Goal: Navigation & Orientation: Find specific page/section

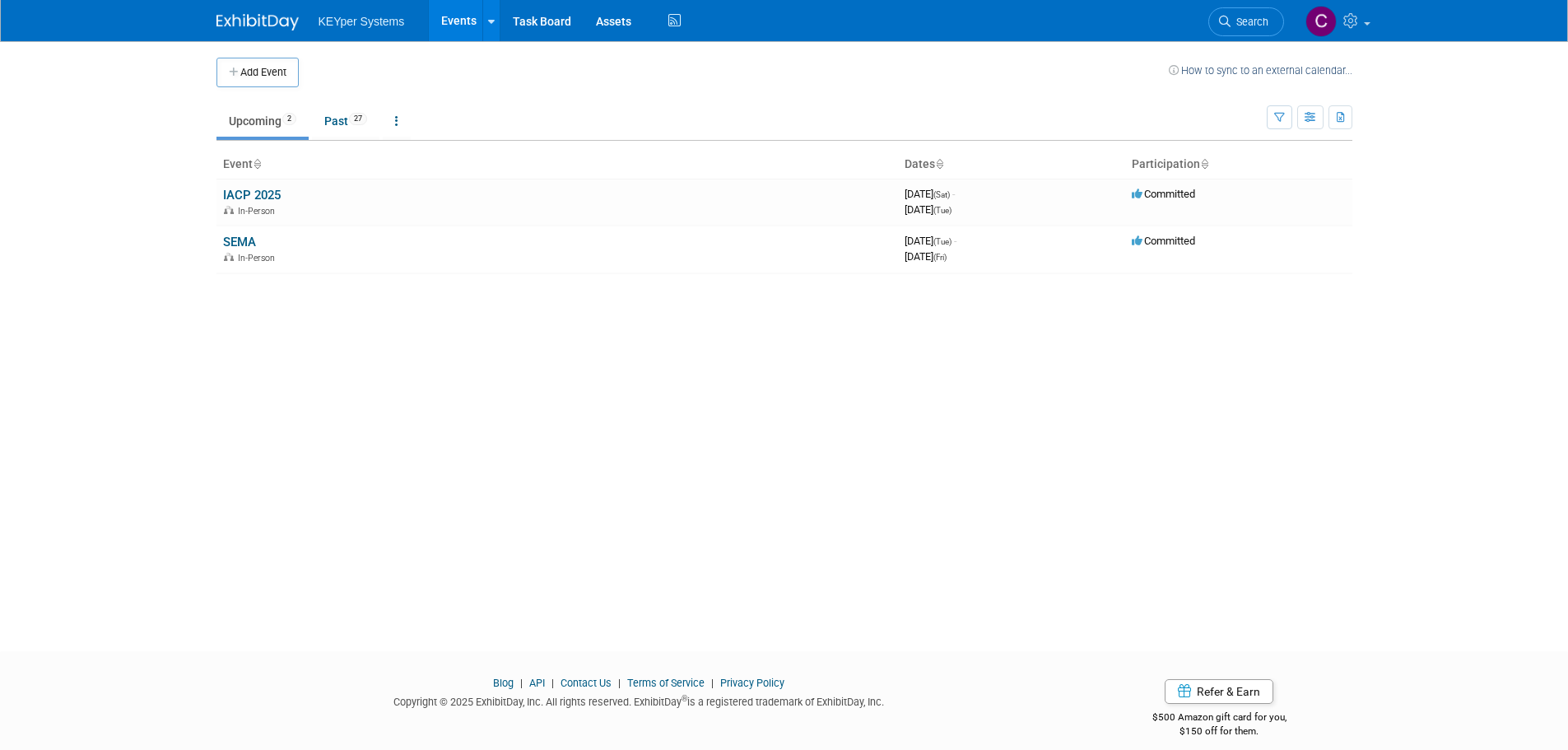
click at [456, 31] on link "Events" at bounding box center [458, 20] width 60 height 41
click at [534, 31] on link "Task Board" at bounding box center [542, 20] width 83 height 41
click at [342, 124] on link "Past 27" at bounding box center [345, 120] width 67 height 31
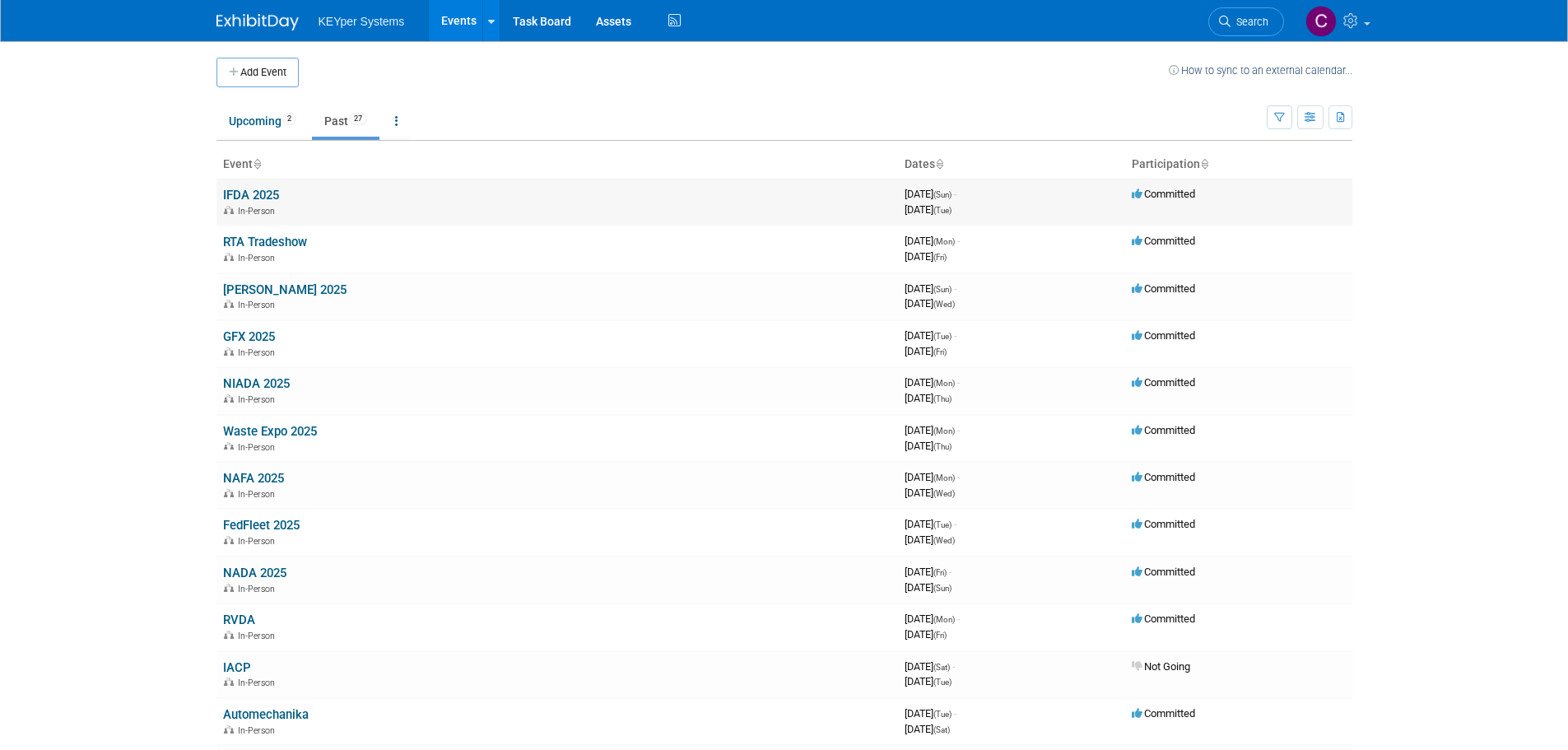
click at [254, 202] on link "IFDA 2025" at bounding box center [250, 195] width 56 height 15
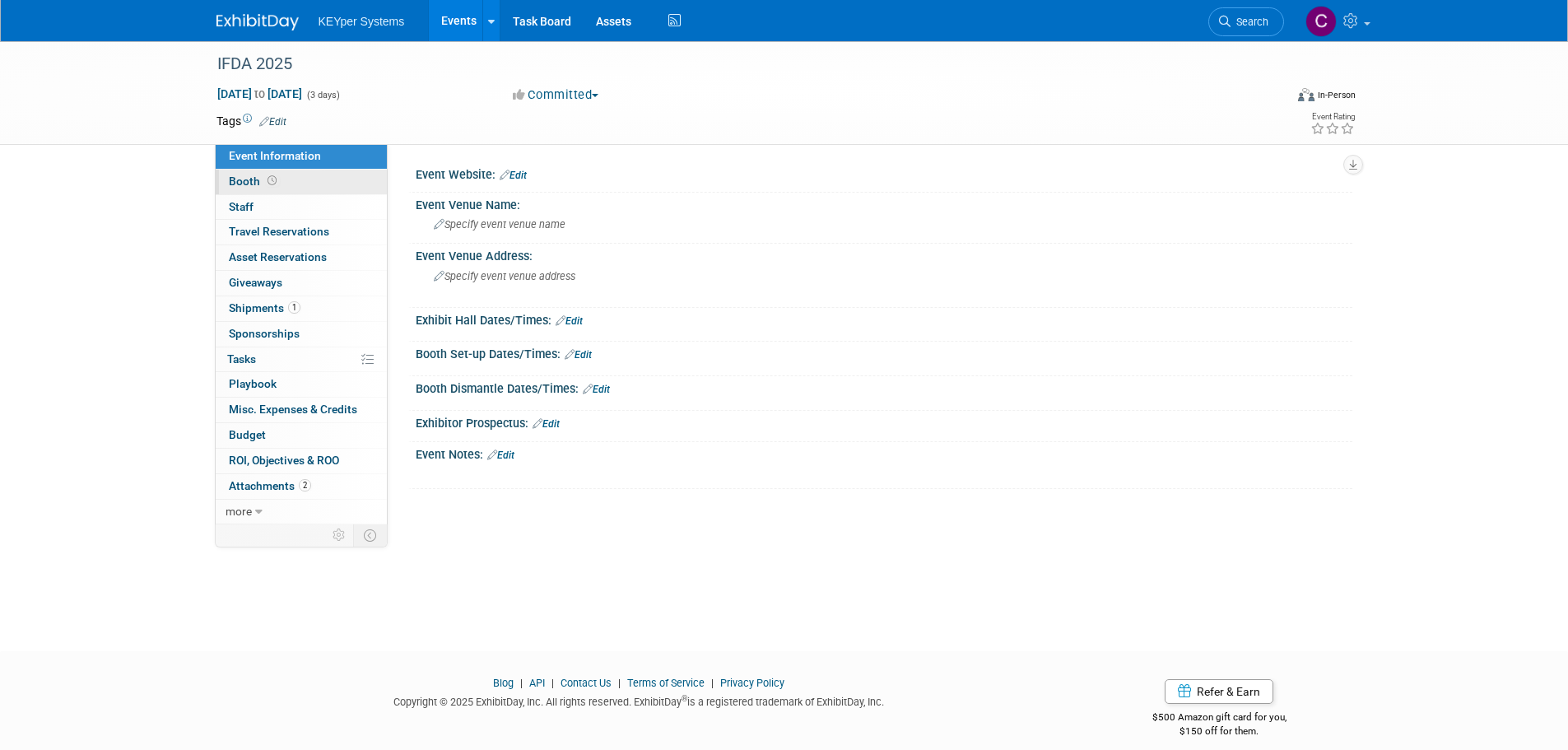
click at [276, 185] on span at bounding box center [272, 180] width 15 height 12
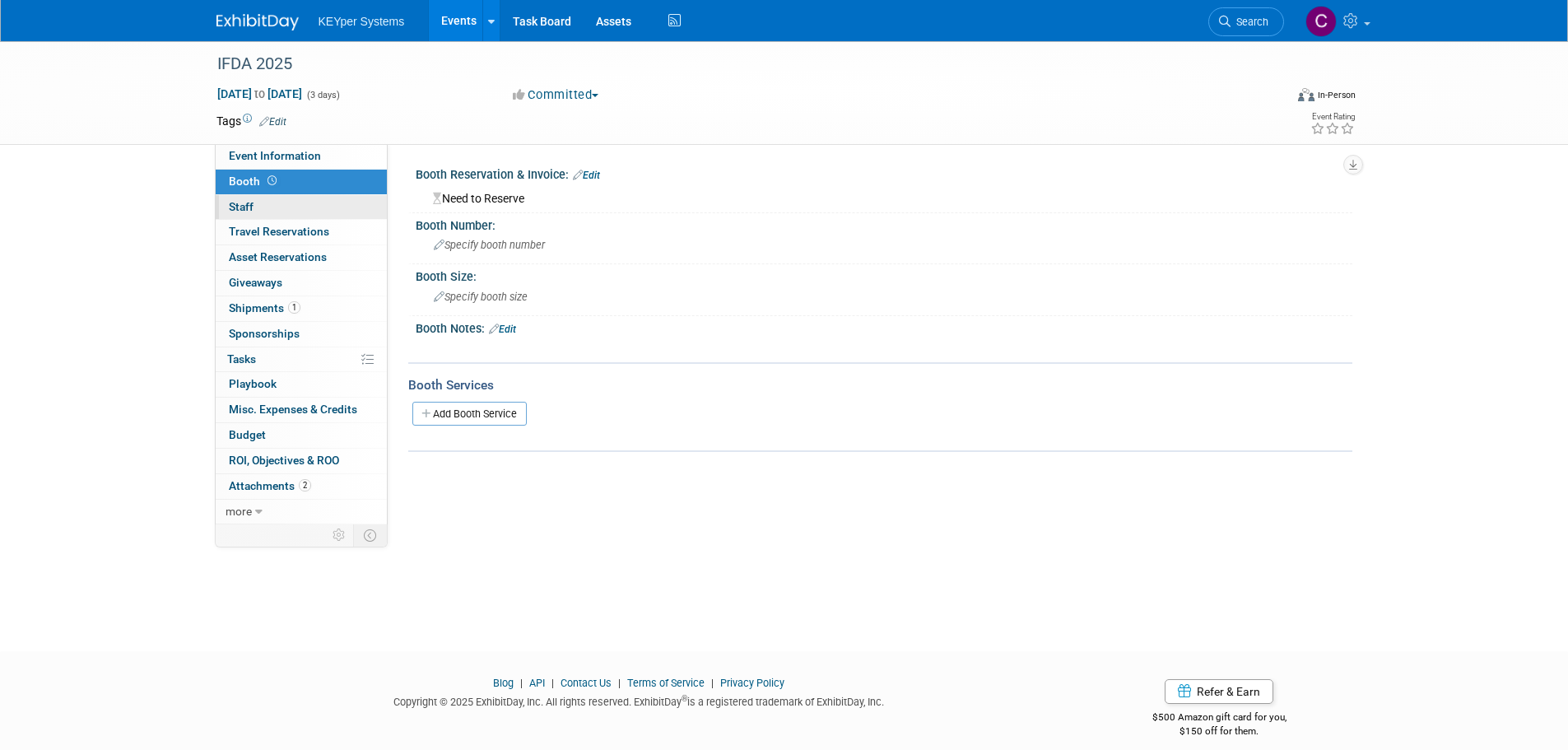
click at [284, 218] on link "0 Staff 0" at bounding box center [301, 208] width 172 height 25
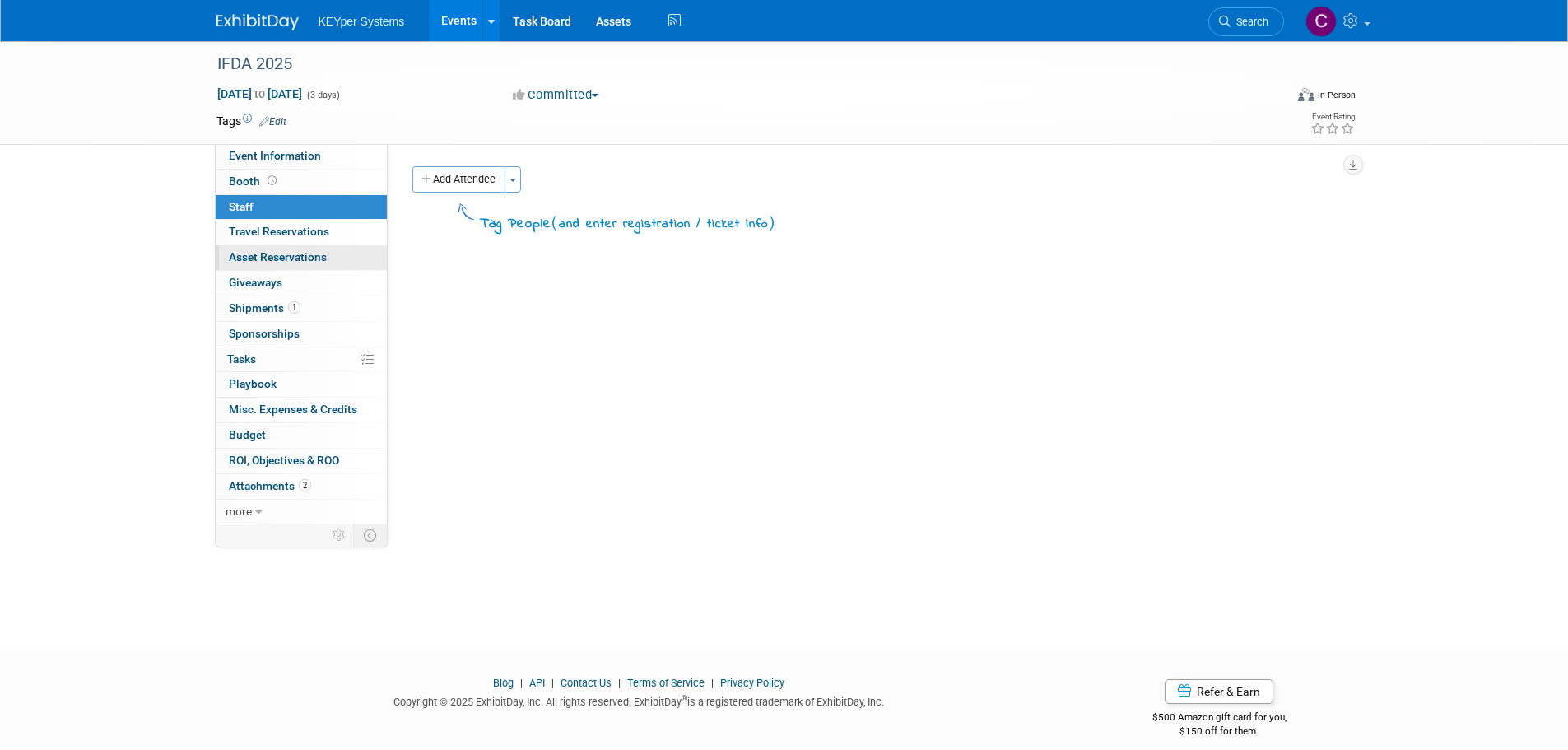
click at [300, 255] on span "Asset Reservations 0" at bounding box center [277, 257] width 98 height 13
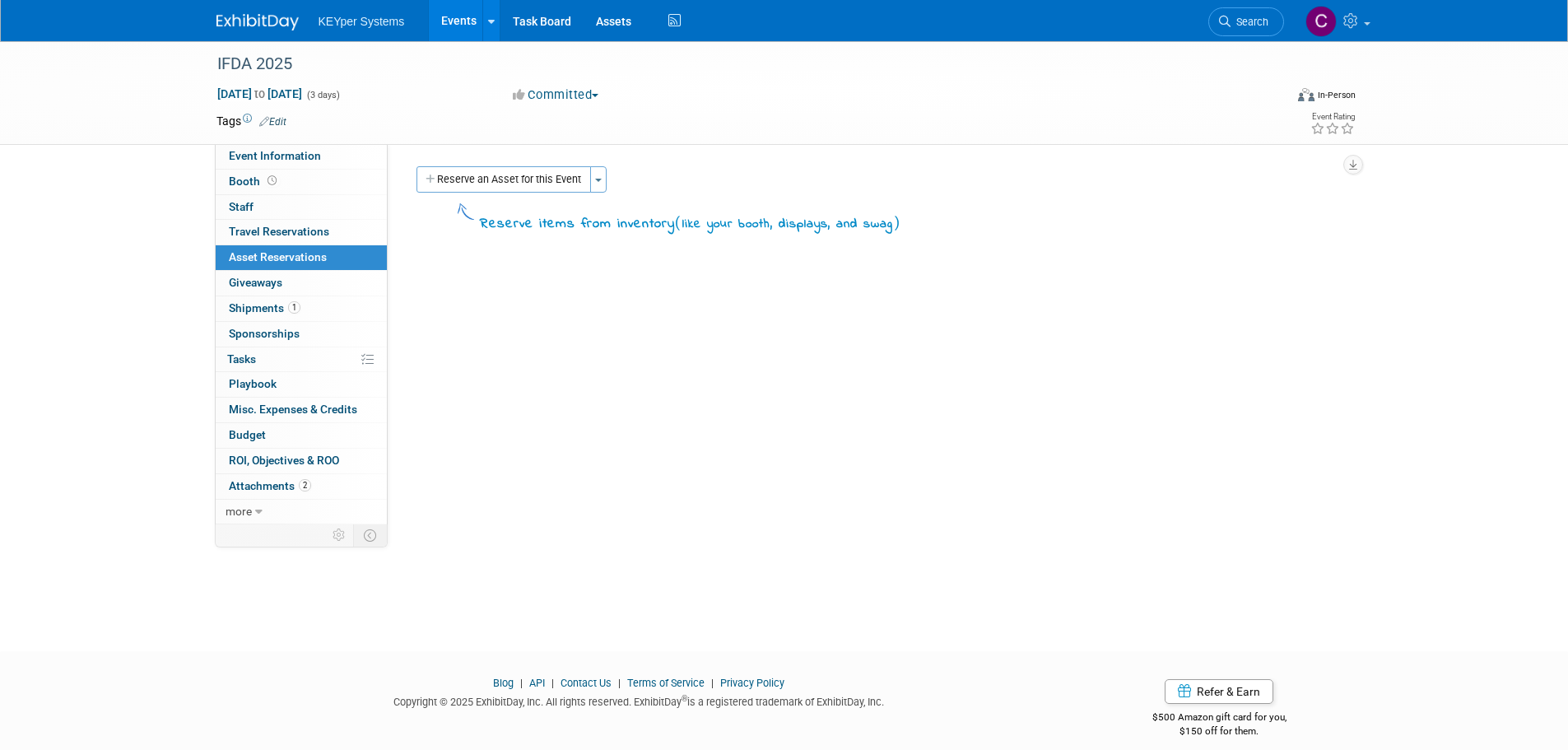
click at [294, 247] on link "0 Asset Reservations 0" at bounding box center [301, 258] width 172 height 25
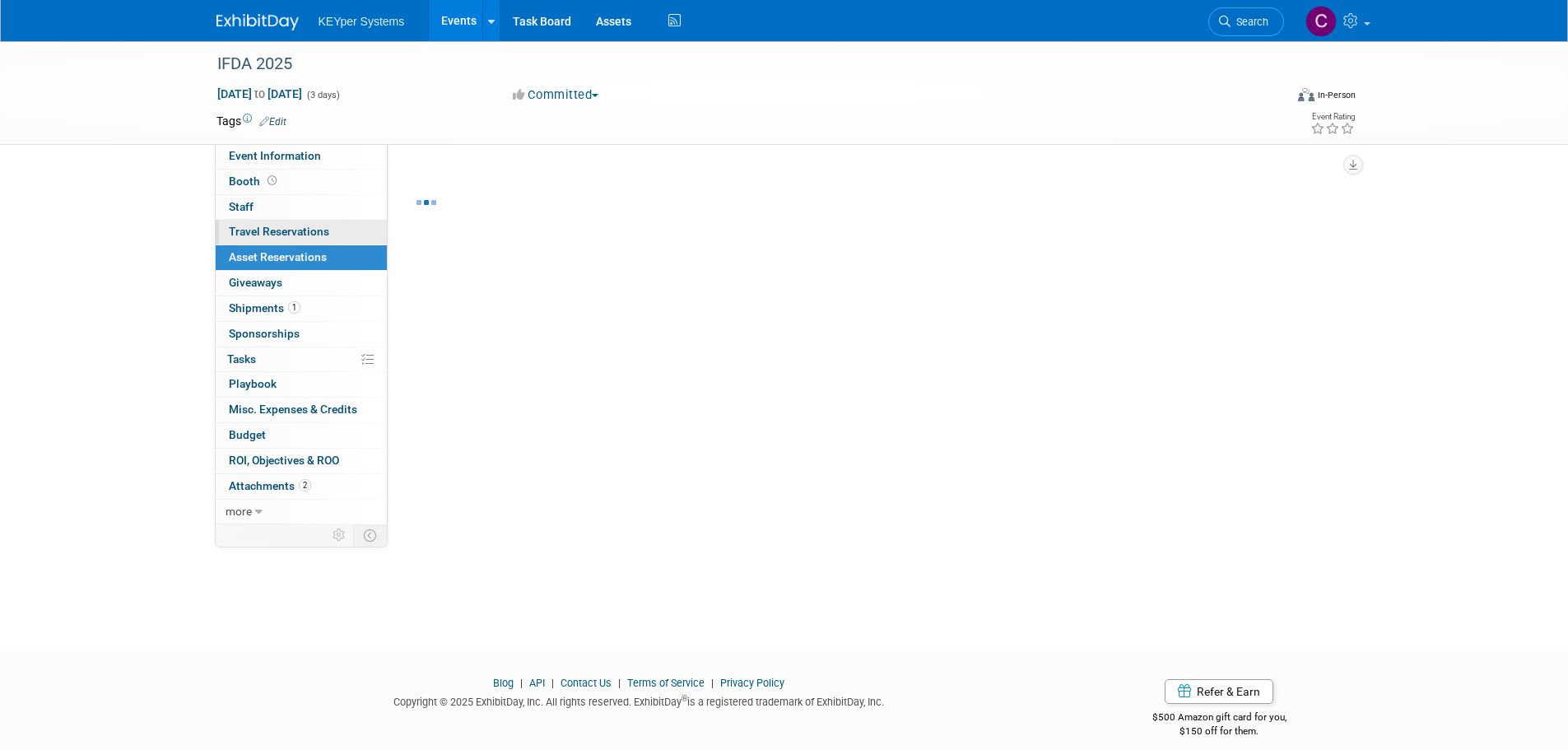
click at [294, 234] on span "Travel Reservations 0" at bounding box center [279, 231] width 100 height 13
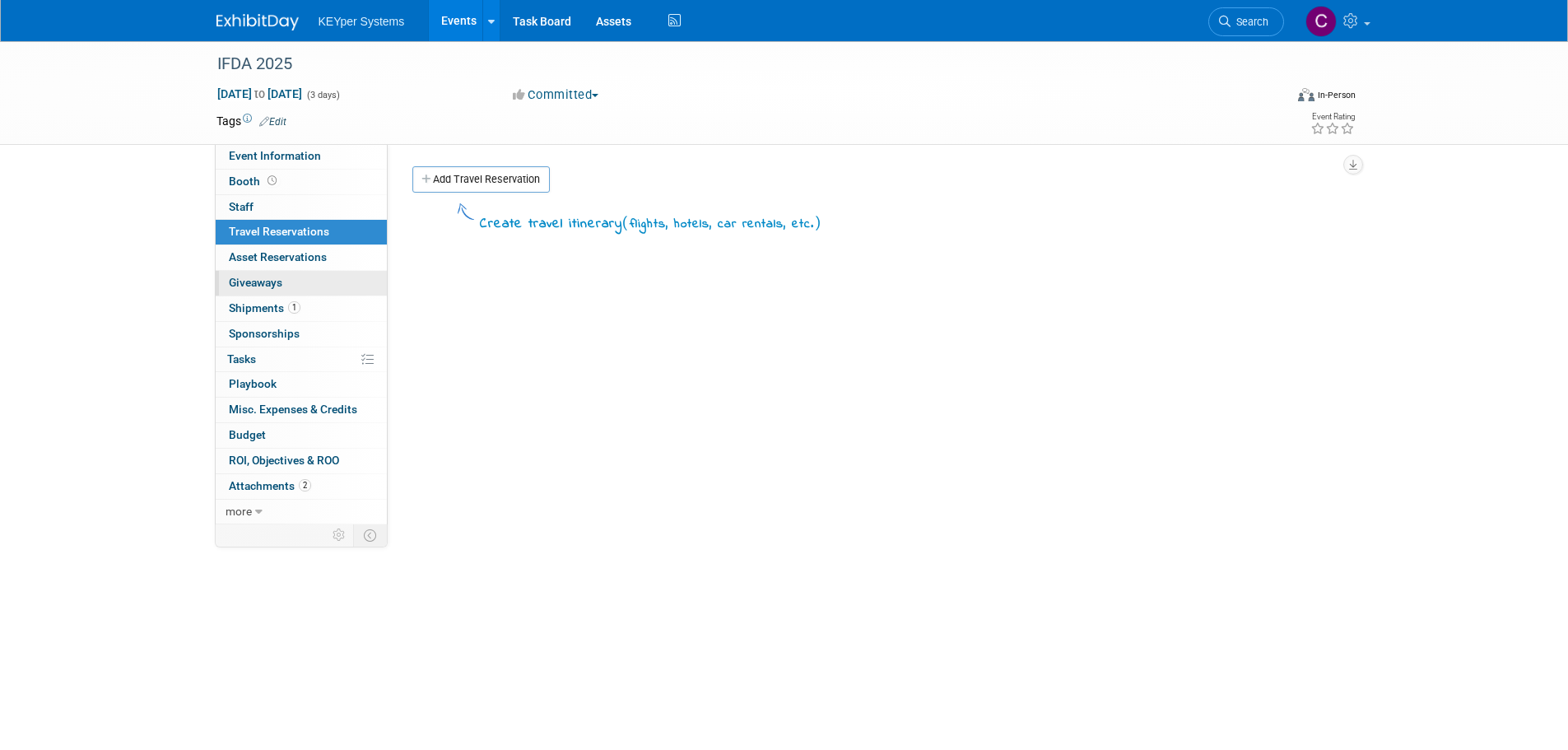
click at [299, 294] on link "0 Giveaways 0" at bounding box center [301, 284] width 172 height 25
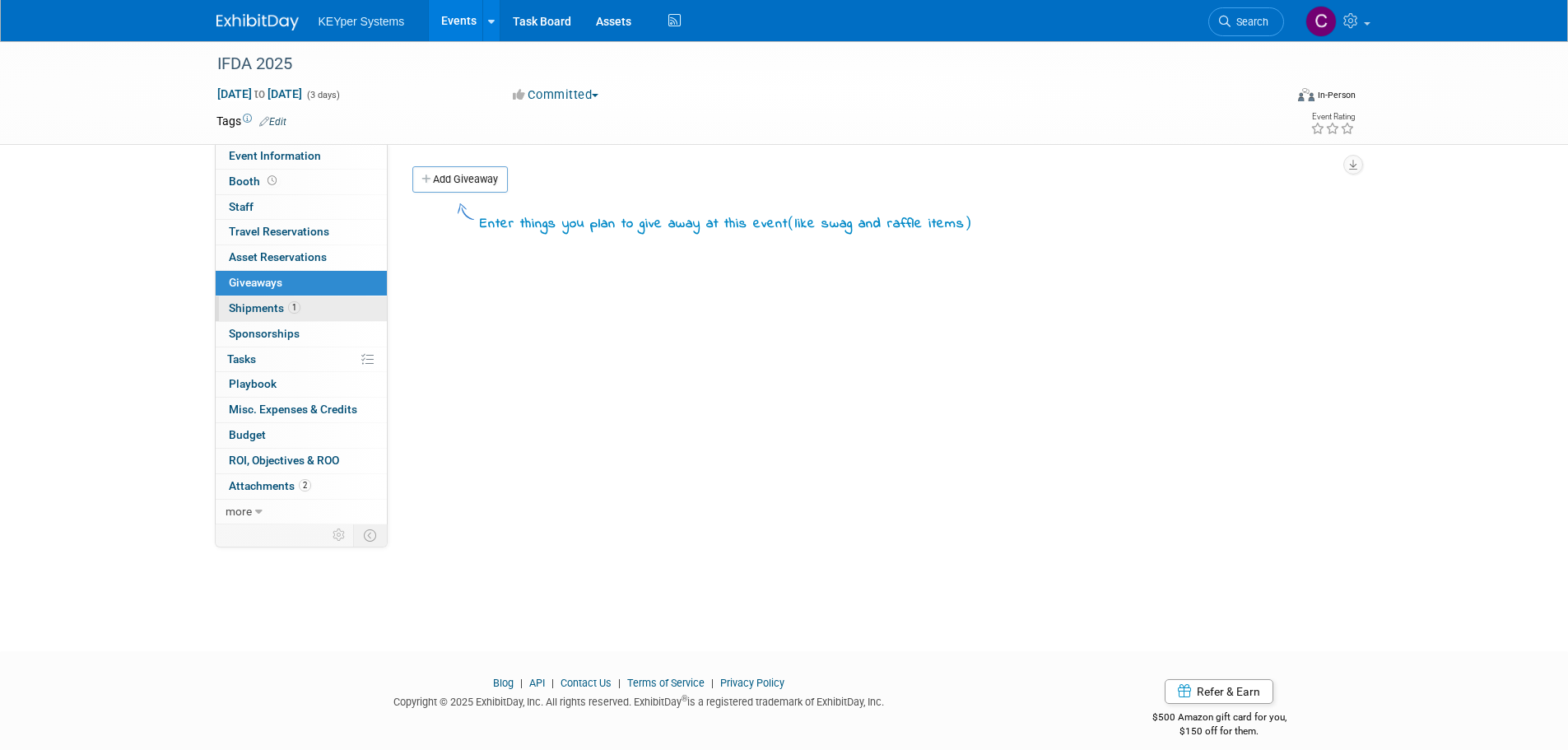
click at [302, 314] on link "1 Shipments 1" at bounding box center [301, 309] width 172 height 25
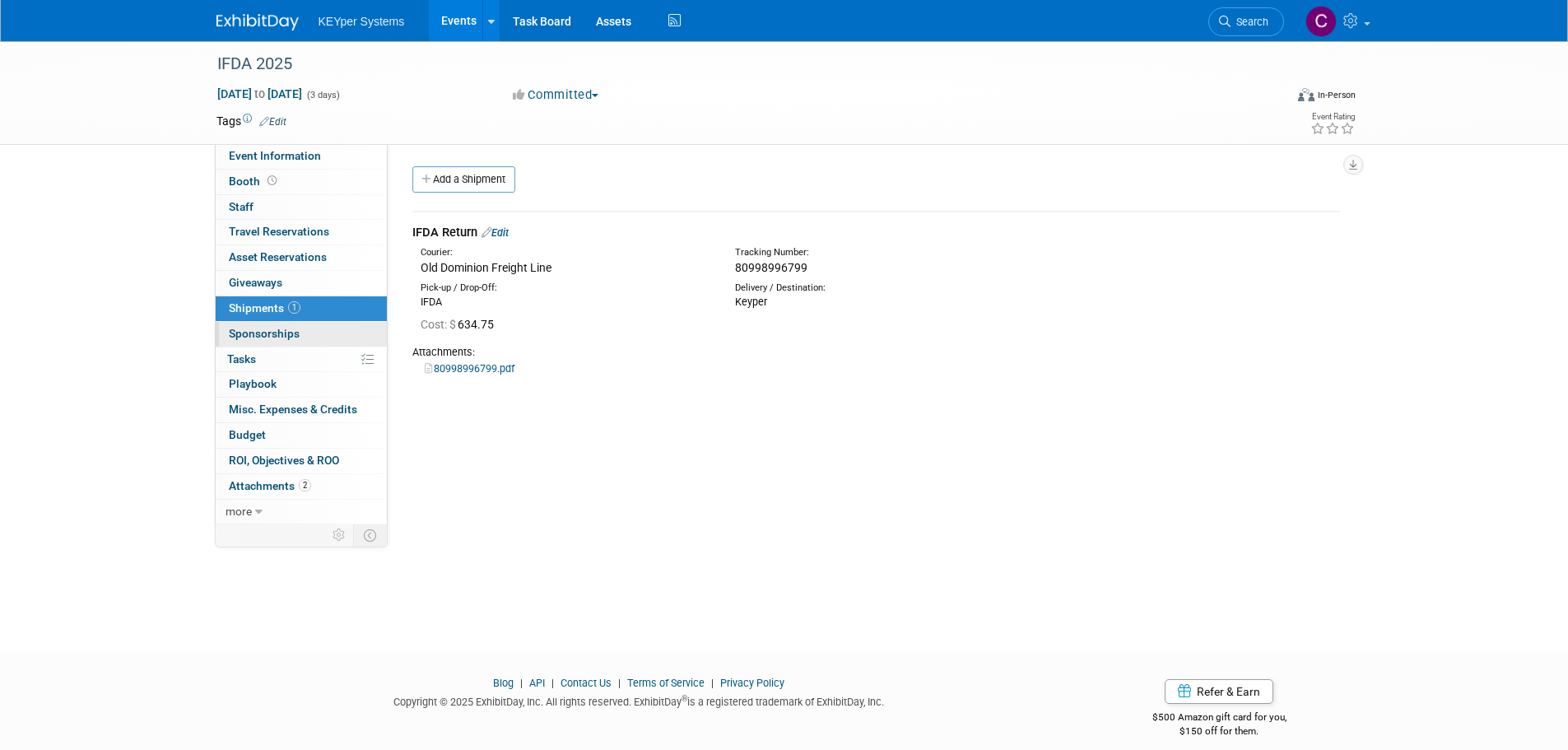
click at [302, 338] on link "0 Sponsorships 0" at bounding box center [301, 334] width 172 height 25
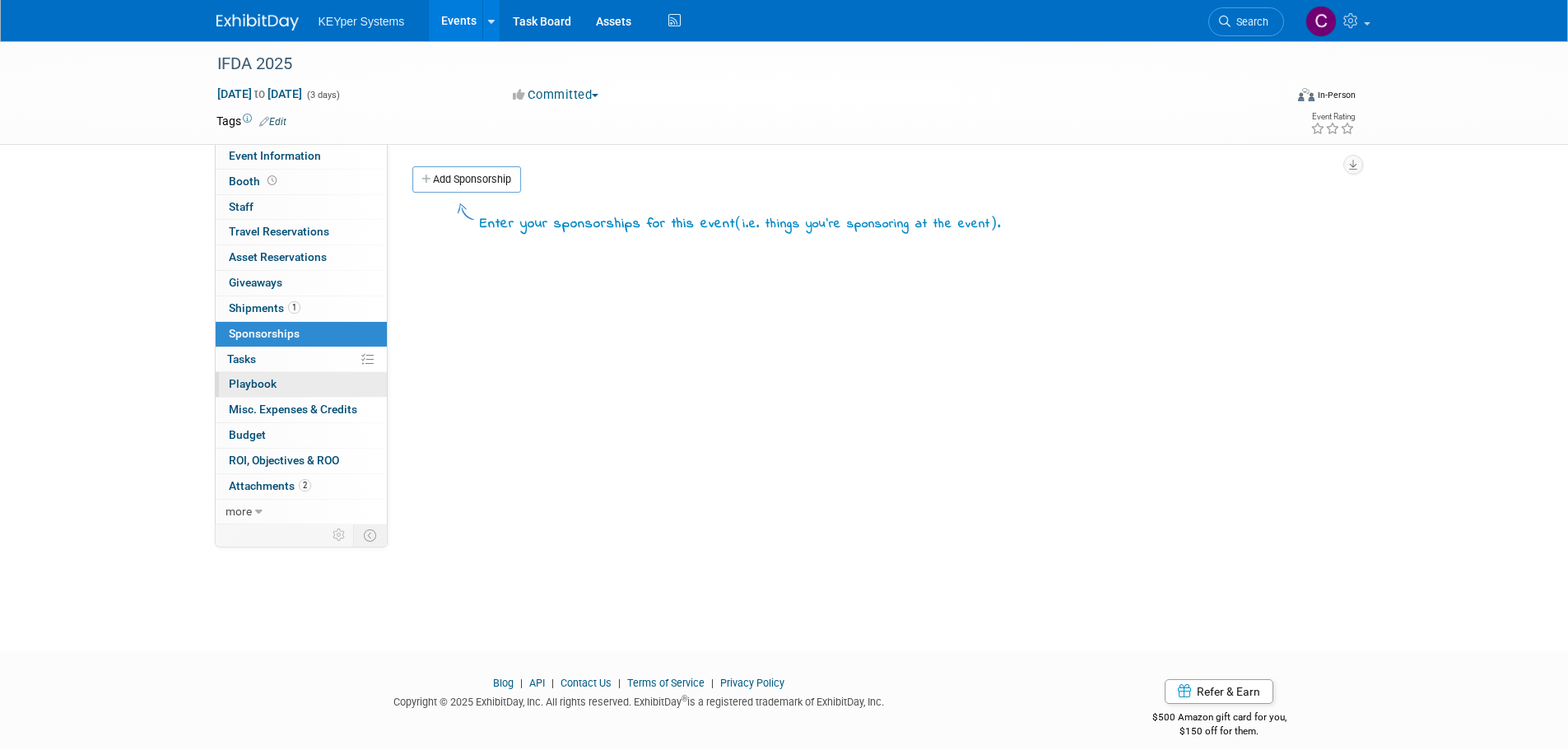
click at [319, 373] on link "0 Playbook 0" at bounding box center [301, 384] width 172 height 25
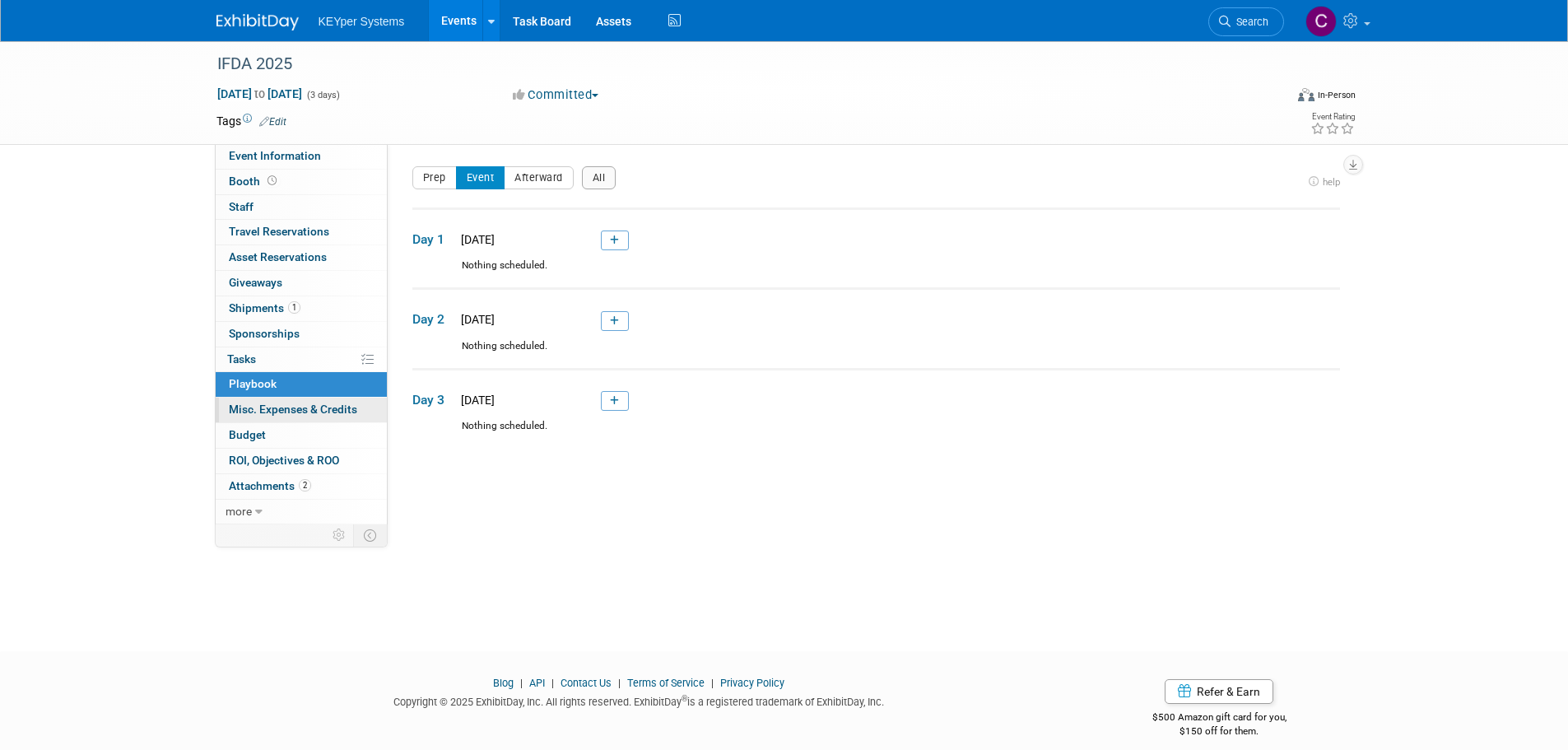
click at [318, 406] on span "Misc. Expenses & Credits 0" at bounding box center [292, 410] width 128 height 13
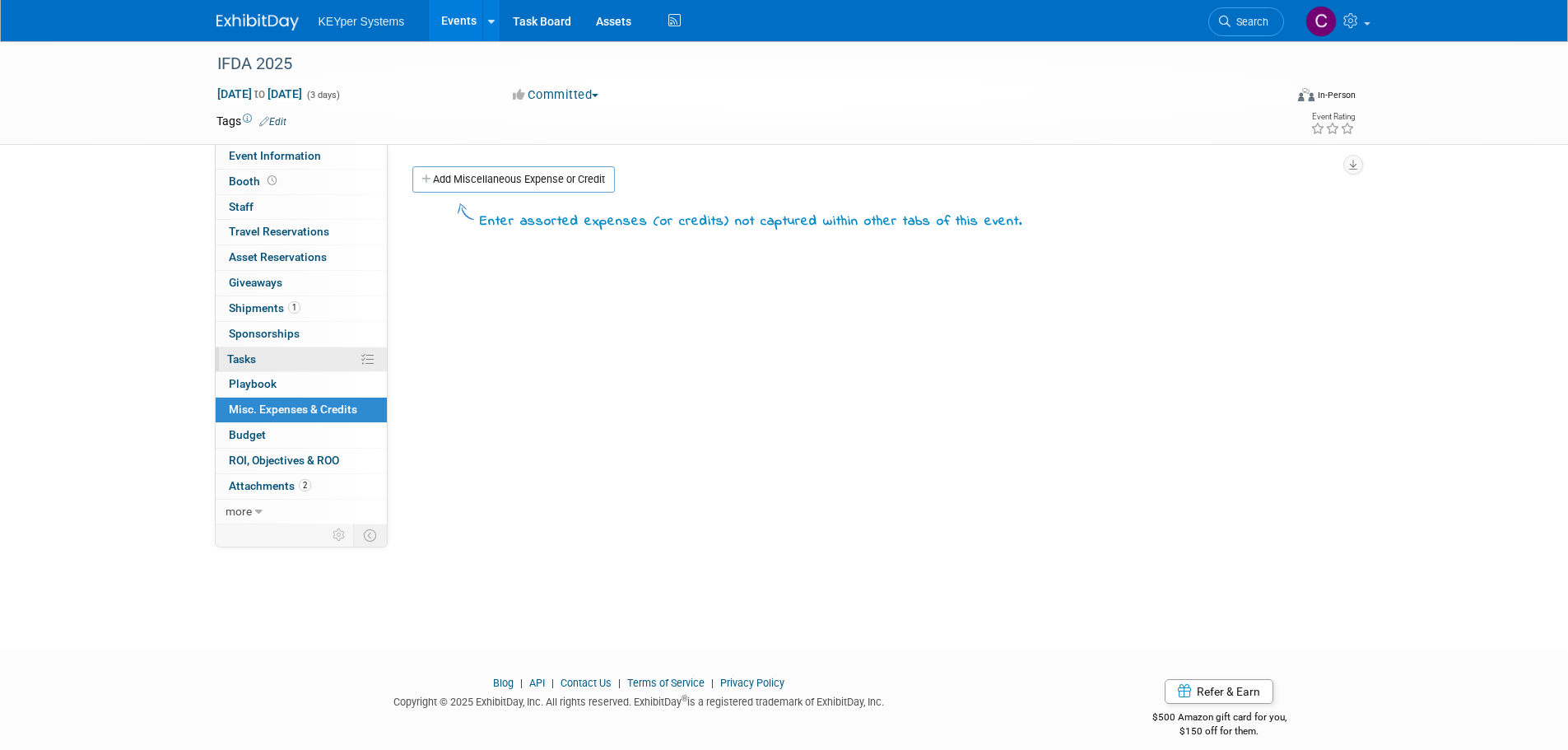
click at [309, 358] on link "0% Tasks 0%" at bounding box center [301, 359] width 172 height 25
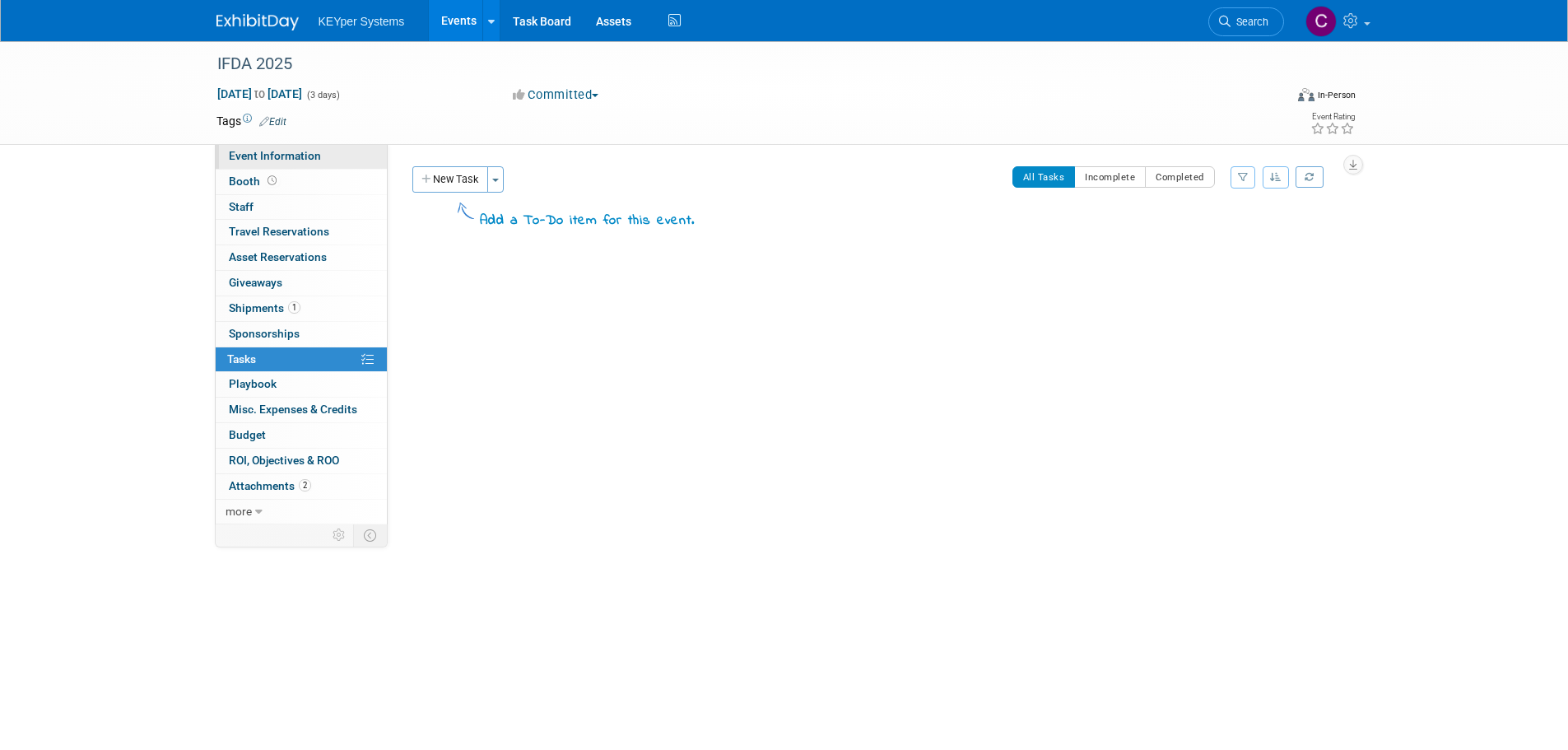
click at [297, 158] on span "Event Information" at bounding box center [274, 155] width 92 height 13
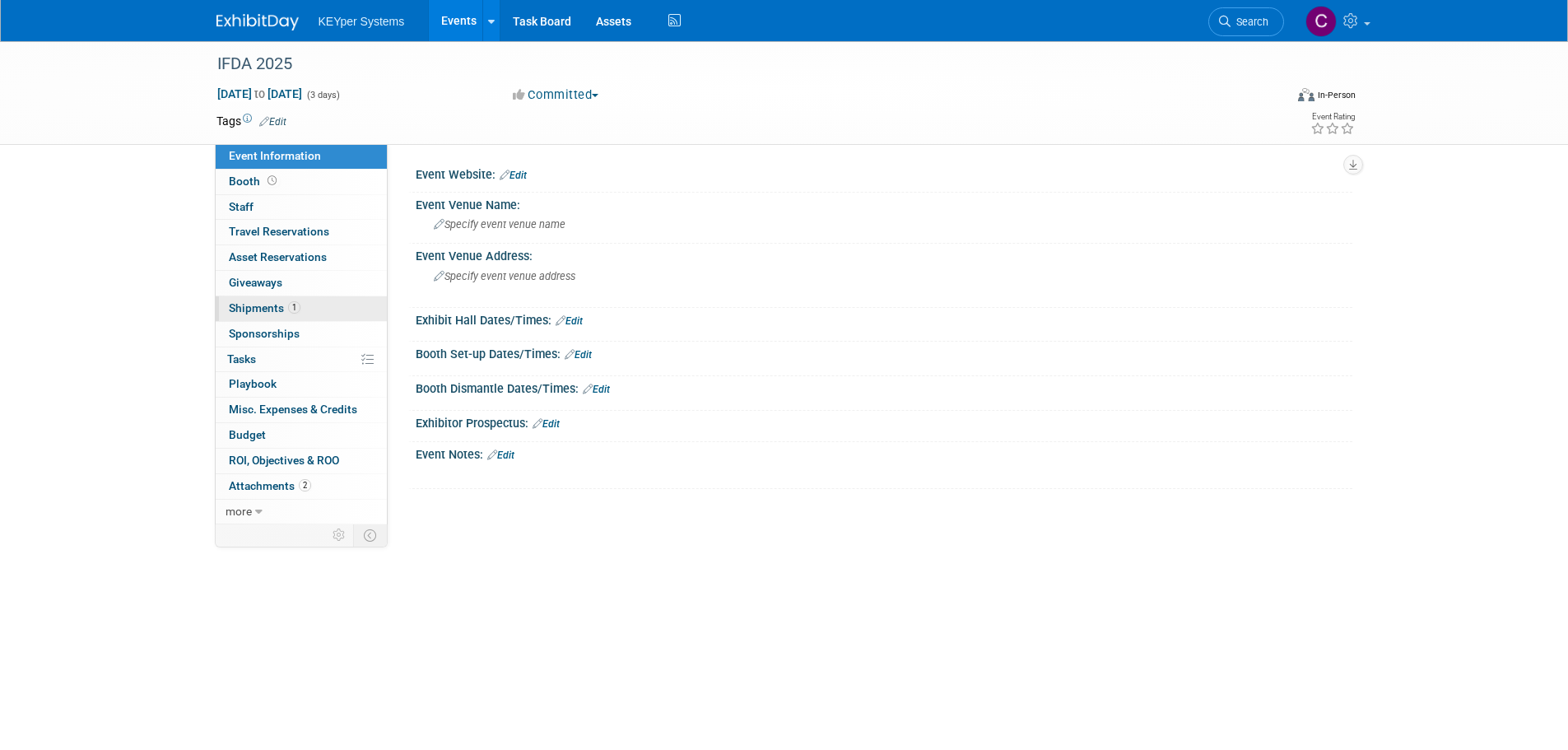
click at [278, 320] on div "Event Information Event Info Booth Booth 0 Staff 0 Staff 0 Travel Reservations …" at bounding box center [301, 334] width 173 height 380
click at [278, 314] on span "Shipments 1" at bounding box center [264, 308] width 72 height 13
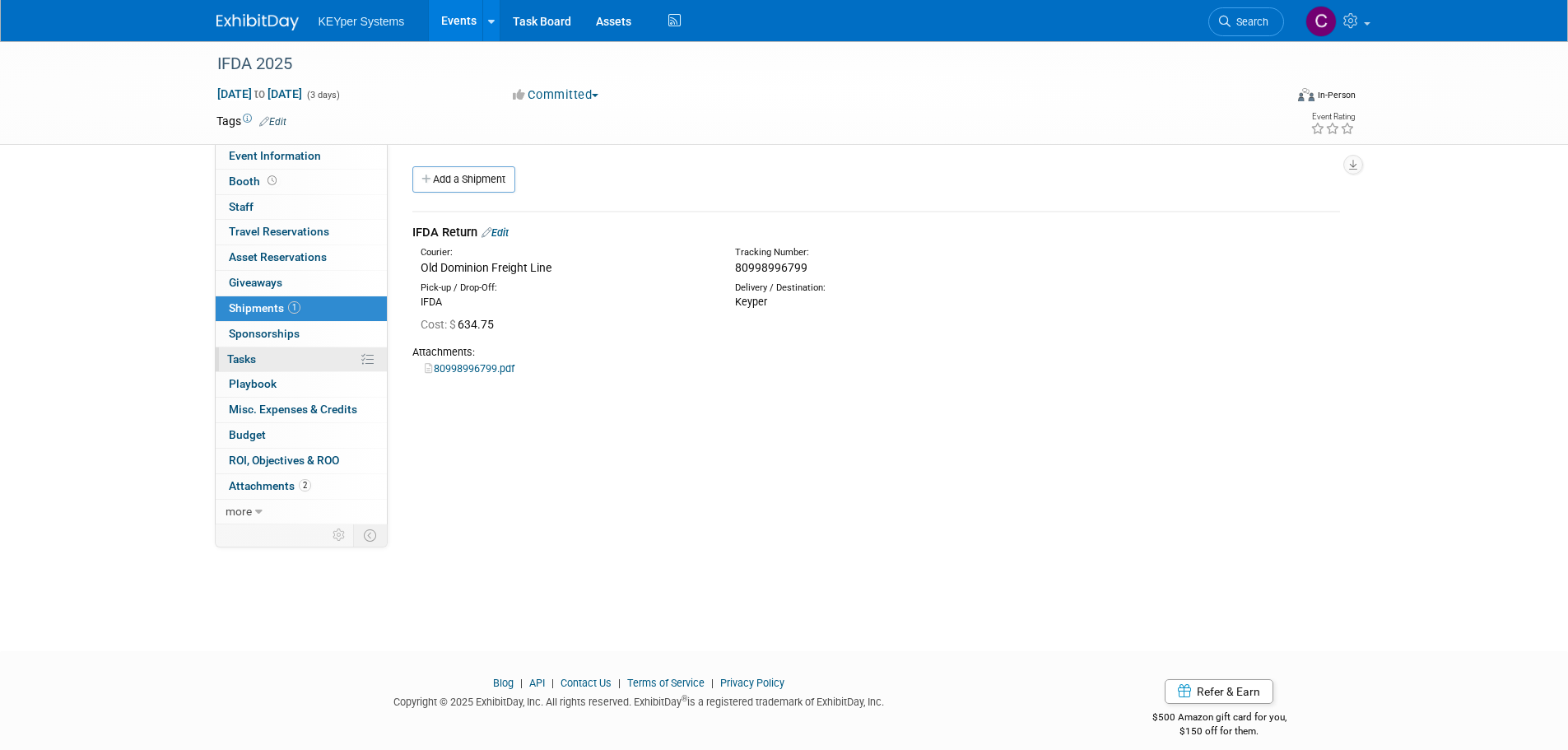
click at [307, 357] on link "0% Tasks 0%" at bounding box center [301, 359] width 172 height 25
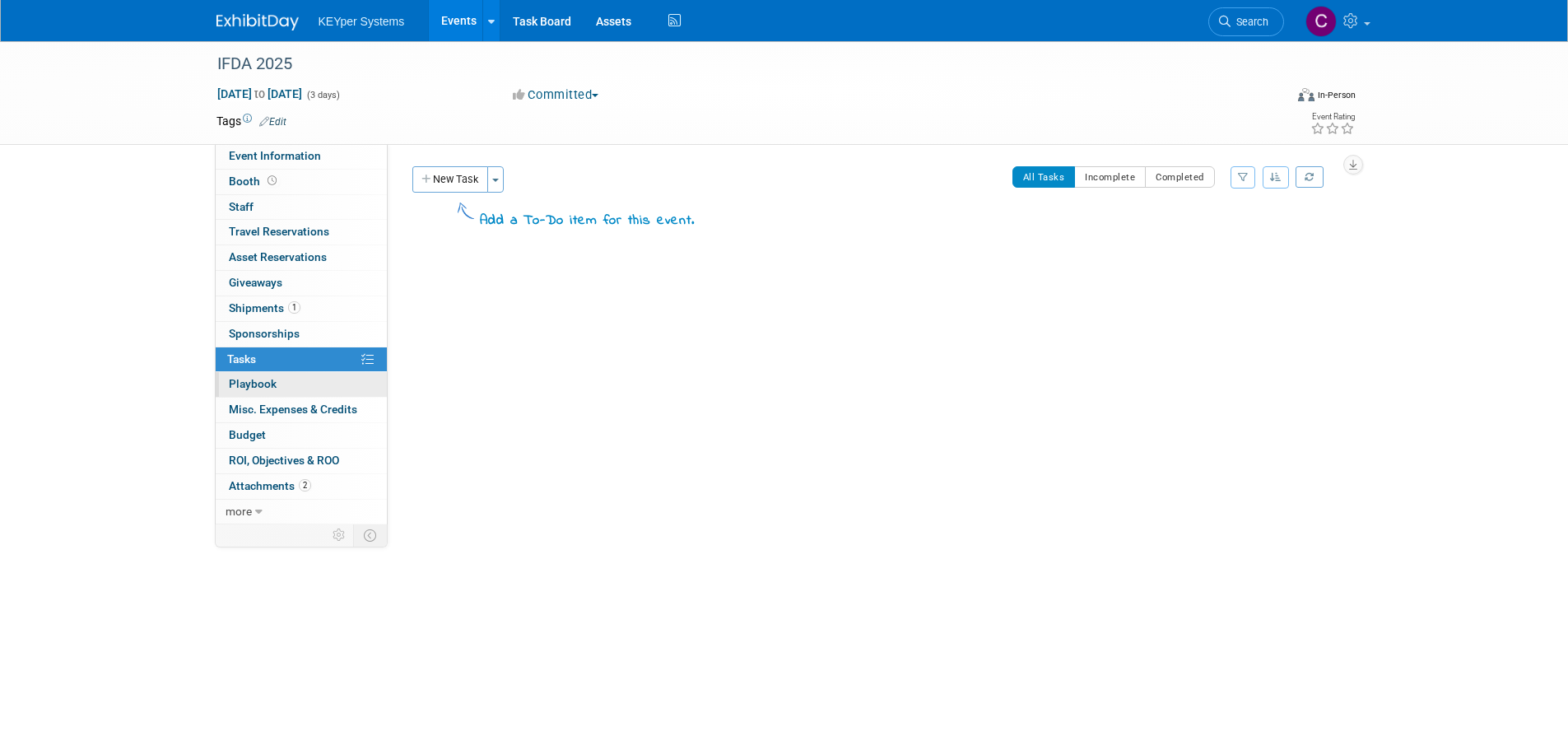
click at [248, 381] on span "Playbook 0" at bounding box center [252, 384] width 47 height 13
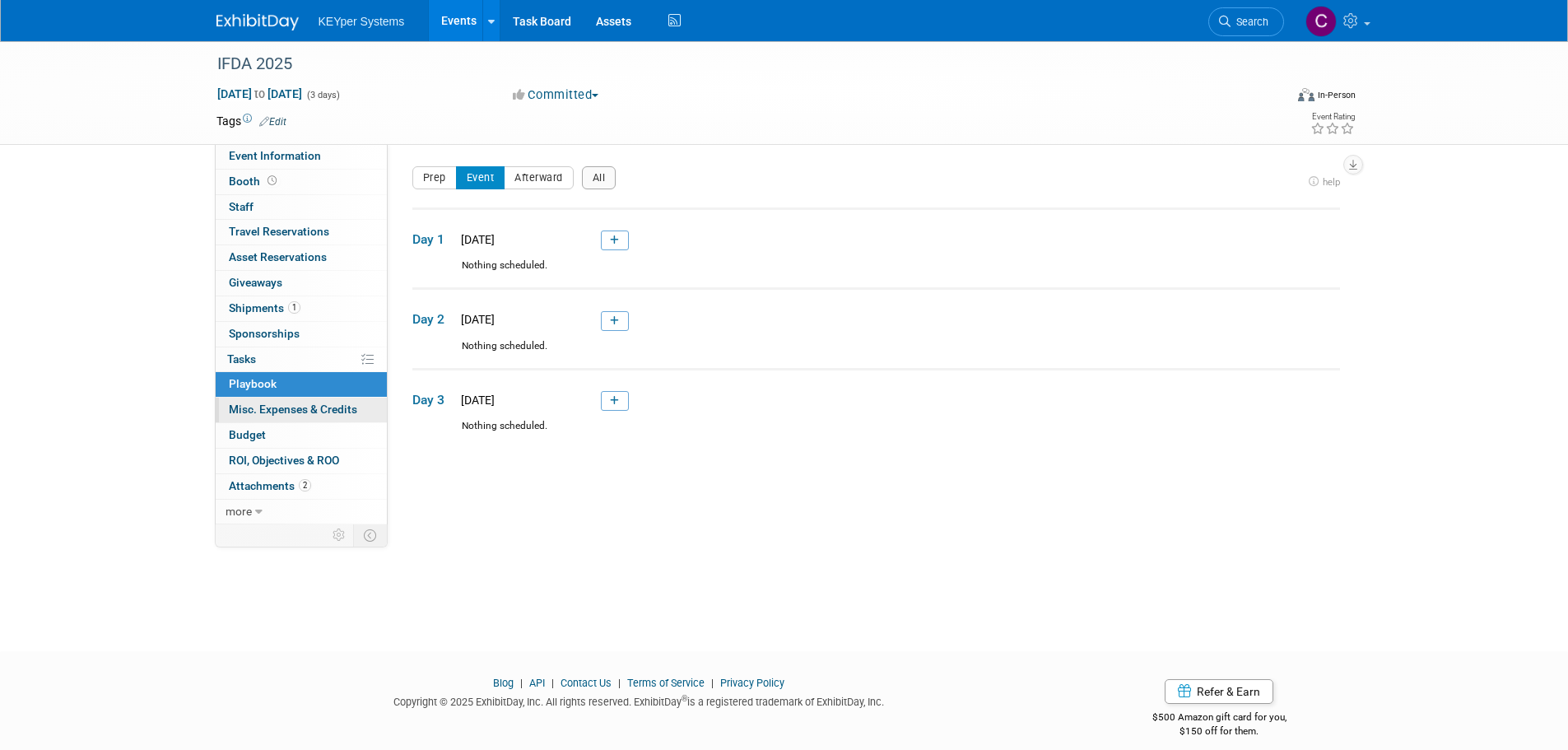
click at [285, 422] on link "0 Misc. Expenses & Credits 0" at bounding box center [301, 410] width 172 height 25
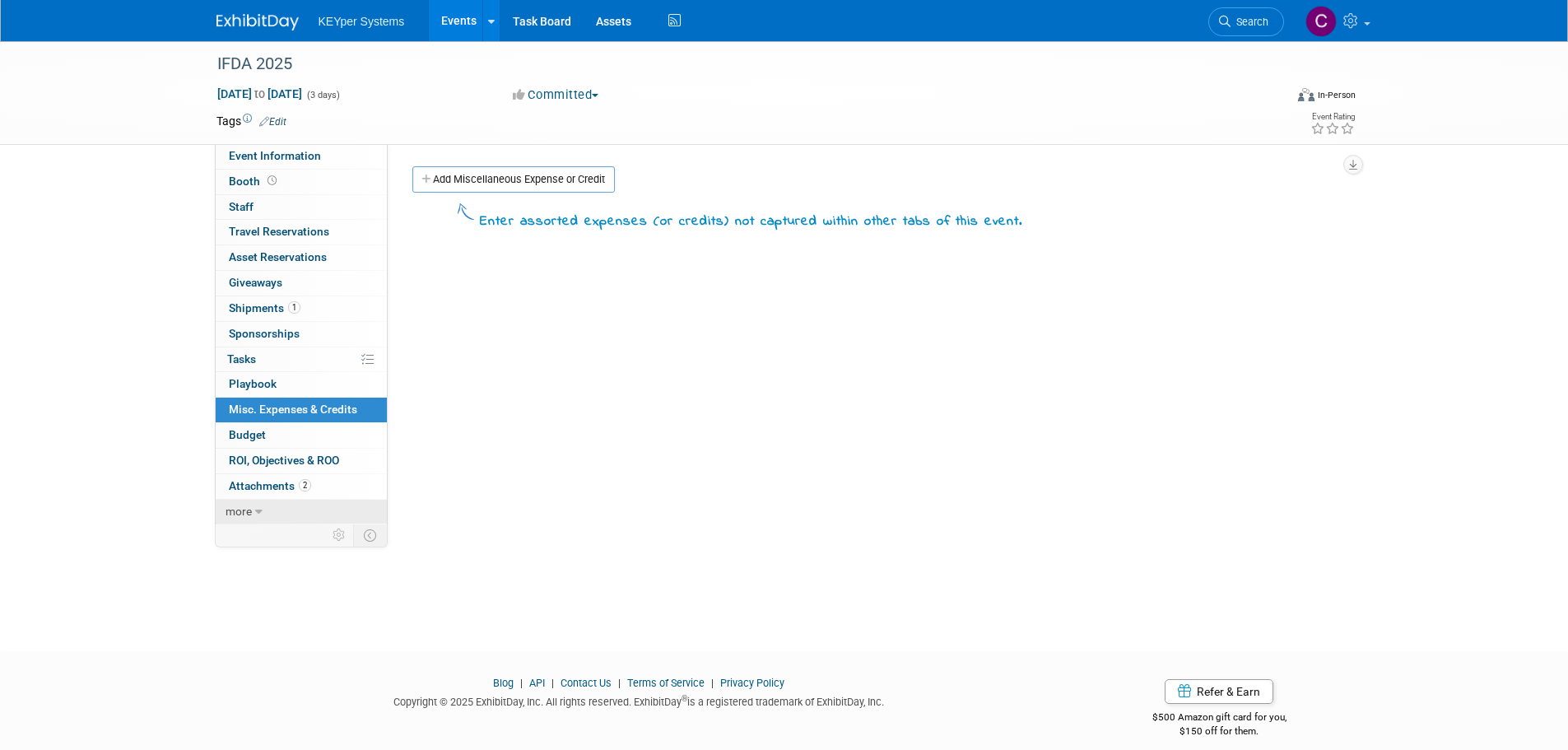
click at [257, 510] on icon at bounding box center [259, 512] width 8 height 11
